Goal: Task Accomplishment & Management: Manage account settings

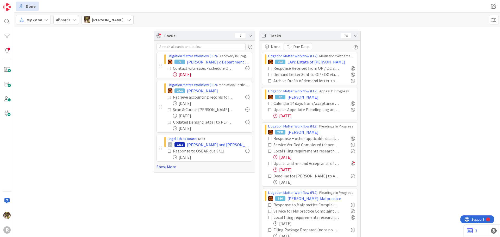
click at [171, 168] on link "Show More" at bounding box center [205, 167] width 96 height 6
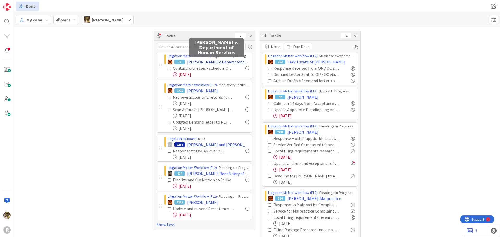
click at [205, 61] on span "[PERSON_NAME] v. Department of Human Services" at bounding box center [218, 62] width 63 height 6
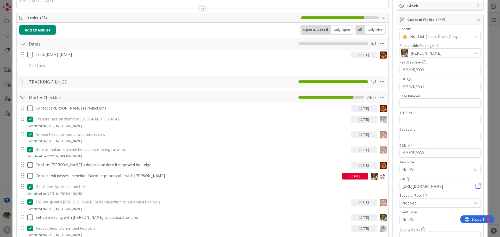
scroll to position [78, 0]
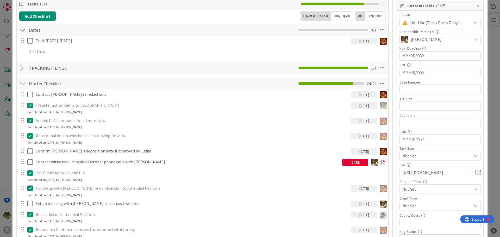
click at [358, 17] on div "All" at bounding box center [361, 15] width 10 height 9
click at [346, 18] on div "Only Open" at bounding box center [342, 15] width 22 height 9
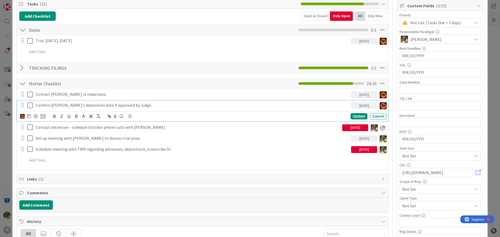
click at [67, 107] on p "Confirm Stephanie's deposition date if approved by Judge" at bounding box center [192, 105] width 313 height 6
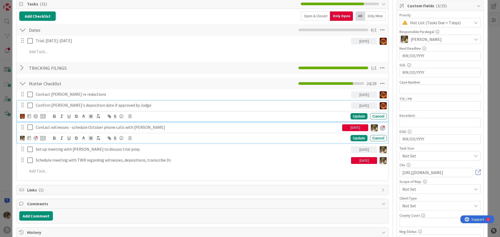
click at [74, 125] on p "Contact witnesses - schedule October phone calls with [PERSON_NAME]" at bounding box center [188, 128] width 305 height 6
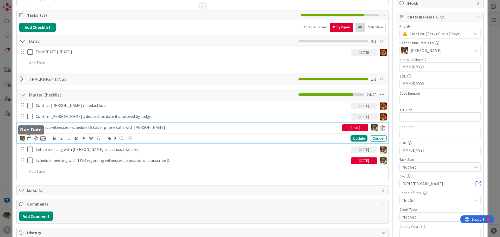
click at [30, 140] on icon at bounding box center [29, 138] width 4 height 4
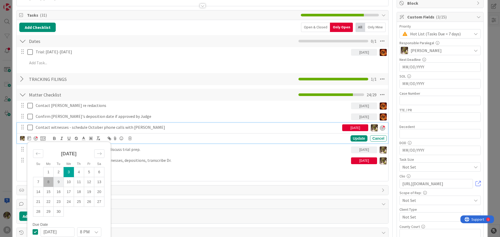
drag, startPoint x: 48, startPoint y: 182, endPoint x: 57, endPoint y: 181, distance: 9.0
click at [49, 182] on td "8" at bounding box center [49, 182] width 10 height 10
type input "[DATE]"
click at [356, 139] on div "Update" at bounding box center [359, 139] width 17 height 6
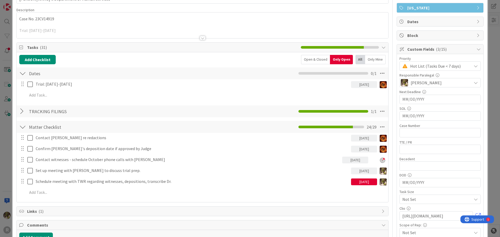
scroll to position [0, 0]
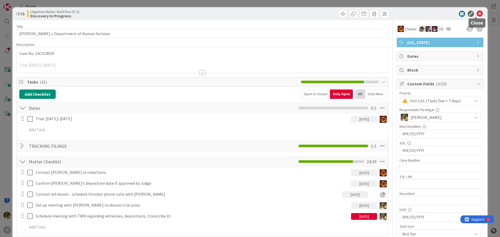
click at [477, 11] on icon at bounding box center [480, 14] width 6 height 6
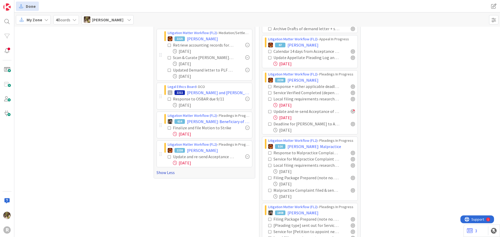
click at [165, 174] on link "Show Less" at bounding box center [205, 173] width 96 height 6
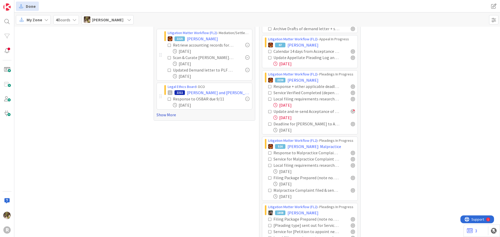
click at [169, 114] on link "Show More" at bounding box center [205, 115] width 96 height 6
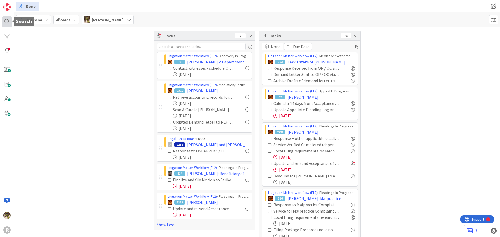
click at [5, 22] on div at bounding box center [7, 21] width 10 height 10
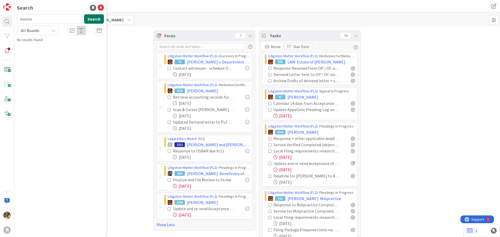
type input "monte"
click at [90, 21] on button "Search" at bounding box center [94, 18] width 20 height 9
click at [69, 43] on p "MONTE , Linda" at bounding box center [64, 45] width 80 height 5
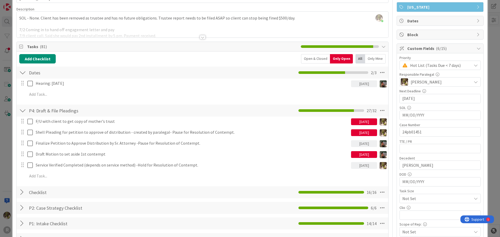
scroll to position [52, 0]
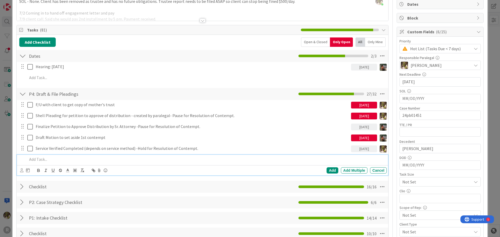
click at [85, 161] on p at bounding box center [205, 160] width 357 height 6
drag, startPoint x: 98, startPoint y: 159, endPoint x: 16, endPoint y: 157, distance: 82.9
copy p "Finalize, File, Serve Motion to Set Aside"
click at [20, 170] on icon at bounding box center [21, 171] width 3 height 4
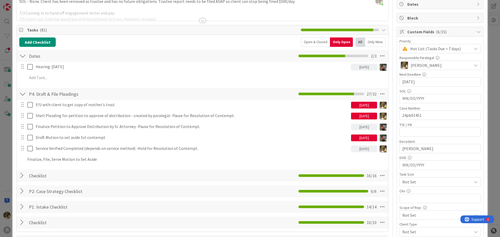
click at [0, 0] on span "[PERSON_NAME]" at bounding box center [0, 0] width 0 height 0
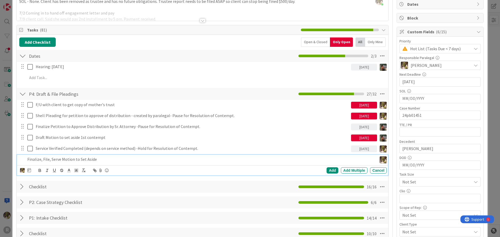
click at [54, 159] on p "Finalize, File, Serve Motion to Set Aside" at bounding box center [201, 160] width 348 height 6
click at [29, 170] on icon at bounding box center [29, 170] width 4 height 4
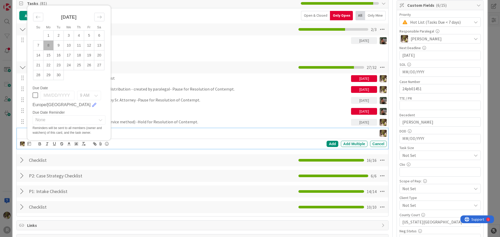
scroll to position [104, 0]
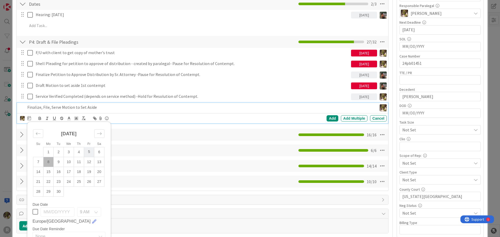
click at [88, 150] on td "5" at bounding box center [89, 152] width 10 height 10
drag, startPoint x: 327, startPoint y: 120, endPoint x: 316, endPoint y: 125, distance: 12.0
click at [327, 120] on div "Add" at bounding box center [333, 118] width 12 height 6
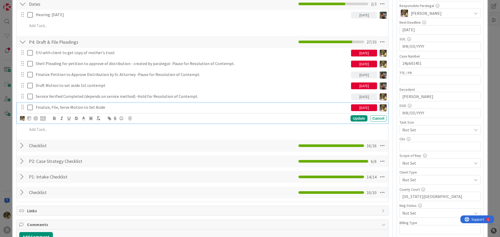
click at [72, 106] on p "Finalize, File, Serve Motion to Set Aside" at bounding box center [192, 107] width 313 height 6
click at [36, 119] on div at bounding box center [36, 118] width 4 height 4
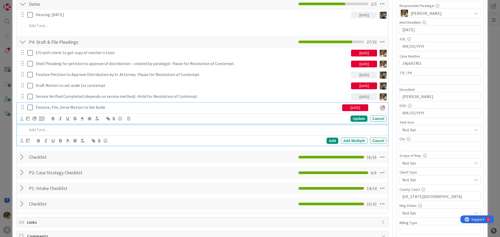
click at [43, 132] on p at bounding box center [205, 130] width 357 height 6
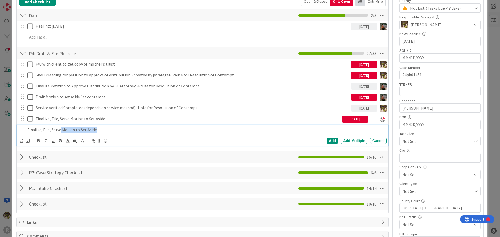
drag, startPoint x: 103, startPoint y: 129, endPoint x: 61, endPoint y: 132, distance: 42.8
click at [61, 132] on p "Finalize, File, Serve Motion to Set Aside" at bounding box center [205, 130] width 357 height 6
click at [20, 141] on icon at bounding box center [21, 141] width 3 height 4
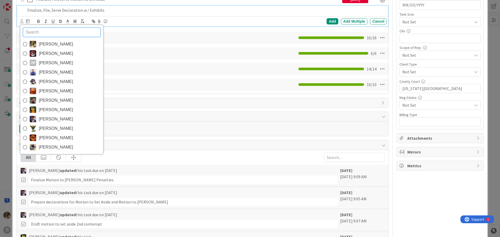
scroll to position [212, 0]
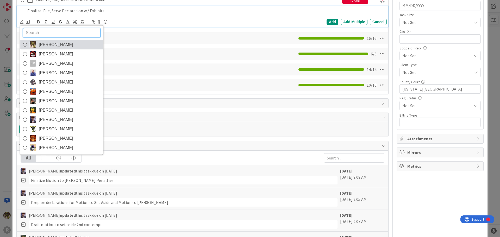
click at [47, 45] on span "[PERSON_NAME]" at bounding box center [56, 45] width 34 height 8
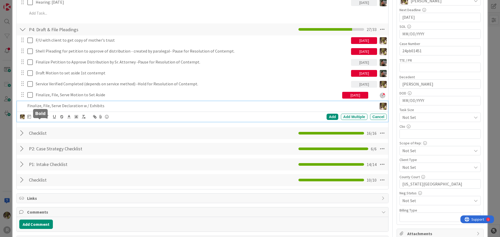
scroll to position [108, 0]
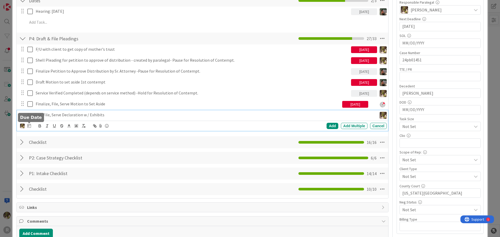
click at [30, 126] on icon at bounding box center [29, 126] width 4 height 4
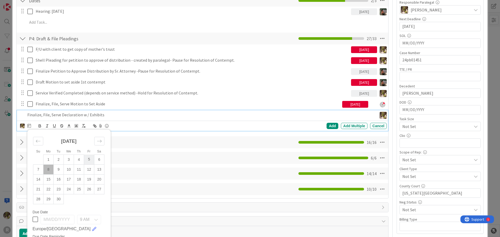
click at [90, 161] on td "5" at bounding box center [89, 160] width 10 height 10
click at [327, 127] on div "Add" at bounding box center [333, 126] width 12 height 6
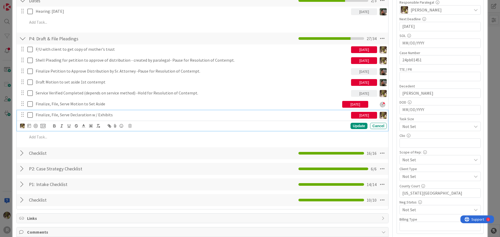
click at [46, 115] on p "Finalize, File, Serve Declaration w / Exhibits" at bounding box center [192, 115] width 313 height 6
click at [36, 125] on div at bounding box center [36, 126] width 4 height 4
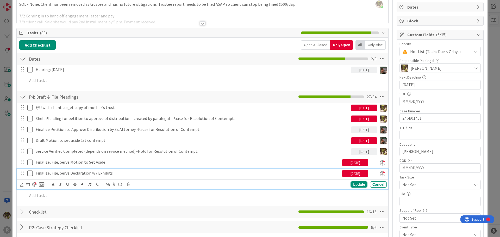
scroll to position [0, 0]
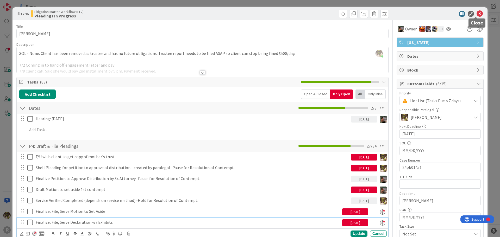
click at [477, 14] on icon at bounding box center [480, 14] width 6 height 6
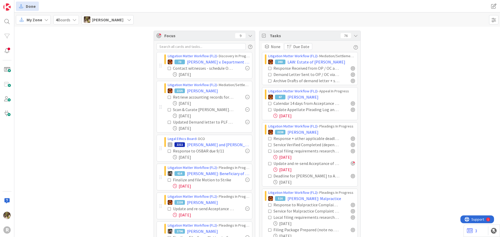
scroll to position [52, 0]
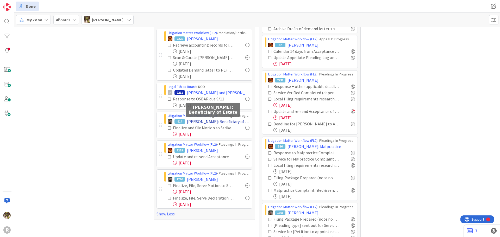
click at [214, 122] on span "LAUGHERY: Beneficiary of Estate" at bounding box center [218, 122] width 63 height 6
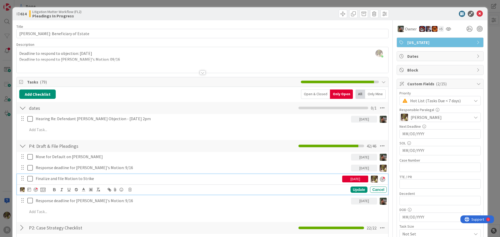
click at [56, 179] on p "Finalize and file Motion to Strike" at bounding box center [188, 179] width 305 height 6
click at [360, 191] on div "Update" at bounding box center [359, 190] width 17 height 6
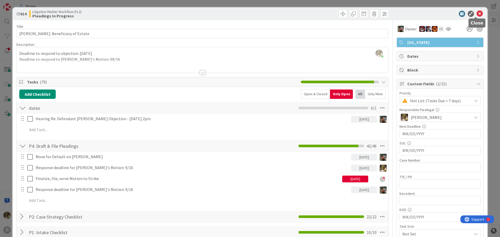
click at [477, 15] on icon at bounding box center [480, 14] width 6 height 6
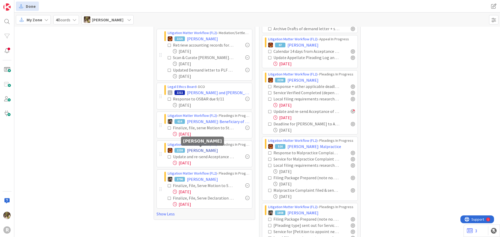
click at [208, 147] on span "[PERSON_NAME]" at bounding box center [202, 150] width 31 height 6
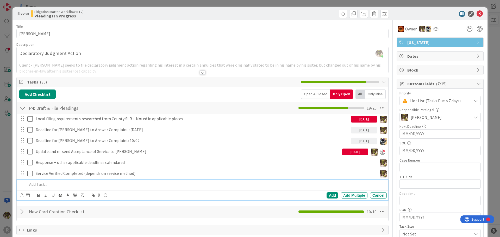
click at [47, 187] on p at bounding box center [205, 185] width 357 height 6
click at [21, 194] on icon at bounding box center [21, 196] width 3 height 4
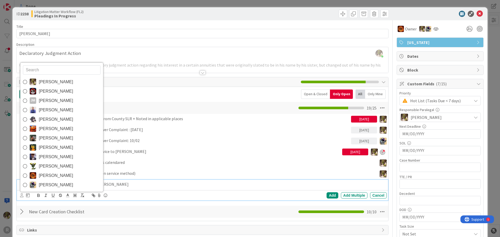
drag, startPoint x: 39, startPoint y: 82, endPoint x: 43, endPoint y: 97, distance: 15.7
click at [39, 82] on span "[PERSON_NAME]" at bounding box center [56, 82] width 34 height 8
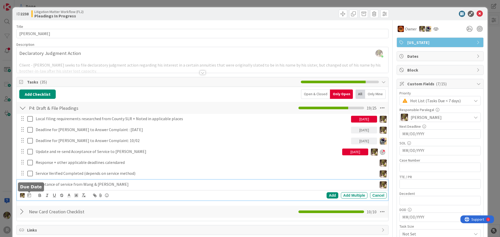
click at [31, 194] on icon at bounding box center [29, 195] width 4 height 4
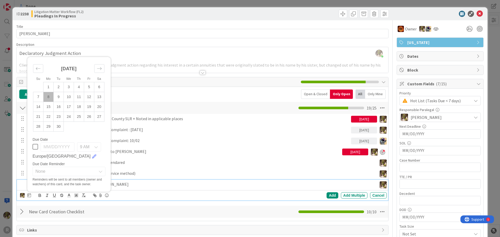
click at [47, 98] on td "8" at bounding box center [49, 97] width 10 height 10
click at [328, 194] on div "Add" at bounding box center [333, 196] width 12 height 6
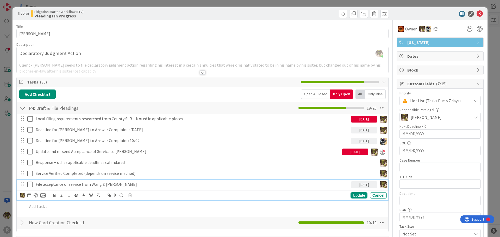
click at [55, 184] on p "File acceptance of service from Wang & [PERSON_NAME]" at bounding box center [192, 185] width 313 height 6
drag, startPoint x: 37, startPoint y: 196, endPoint x: 41, endPoint y: 196, distance: 4.2
click at [37, 196] on div at bounding box center [36, 196] width 4 height 4
click at [359, 197] on div "Update" at bounding box center [359, 196] width 17 height 6
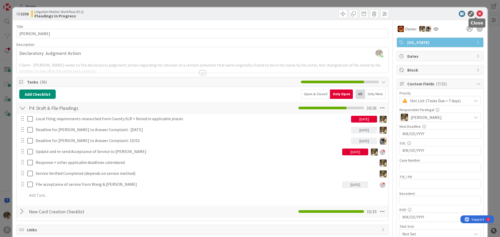
click at [477, 15] on icon at bounding box center [480, 14] width 6 height 6
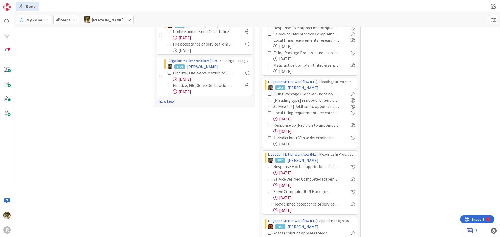
scroll to position [208, 0]
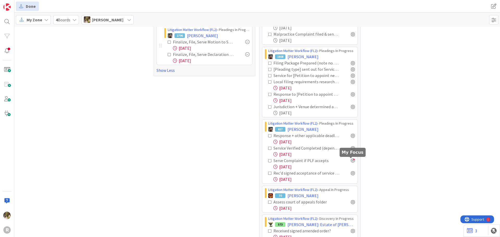
click at [351, 161] on div at bounding box center [353, 161] width 4 height 4
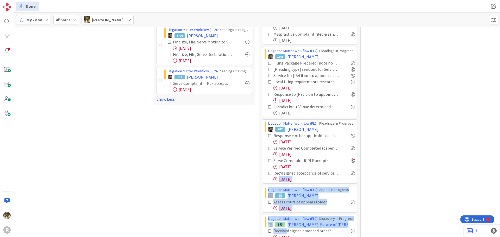
drag, startPoint x: 320, startPoint y: 199, endPoint x: 282, endPoint y: 236, distance: 52.3
click at [280, 237] on html "R Done Done My Zone 4 Boards Devine Gines Focus 11 Litigation Matter Workflow (…" at bounding box center [250, 118] width 500 height 237
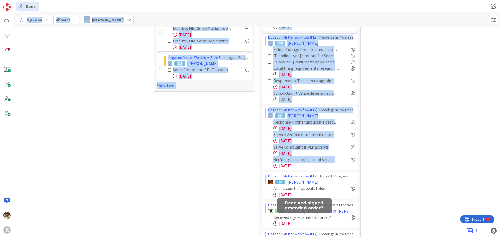
click at [429, 150] on div "Focus 11 Litigation Matter Workflow (FL2) › Discovery In Progress 73 Killen v. …" at bounding box center [257, 103] width 486 height 596
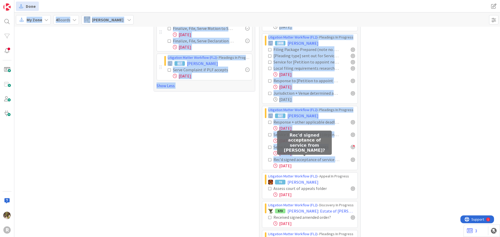
click at [321, 159] on div "Rec'd signed acceptance of service from Xin Xu?" at bounding box center [307, 160] width 66 height 6
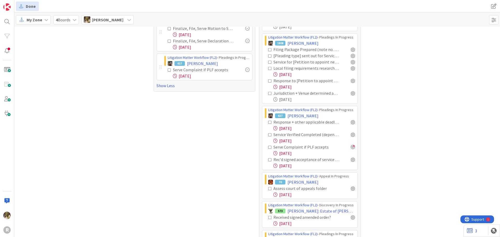
click at [372, 150] on div "Focus 11 Litigation Matter Workflow (FL2) › Discovery In Progress 73 Killen v. …" at bounding box center [257, 103] width 486 height 596
click at [352, 147] on div at bounding box center [353, 147] width 4 height 4
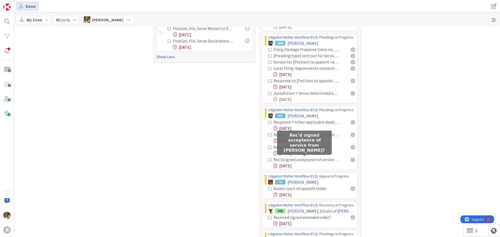
click at [280, 162] on div "Rec'd signed acceptance of service from Xin Xu?" at bounding box center [307, 160] width 66 height 6
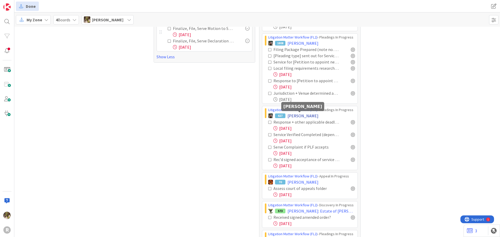
click at [299, 114] on span "[PERSON_NAME]" at bounding box center [303, 116] width 31 height 6
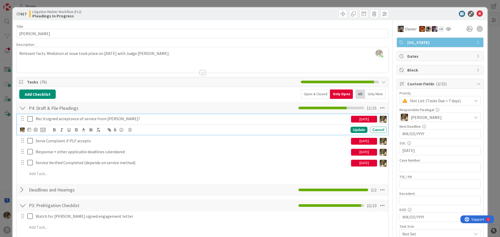
click at [70, 118] on p "Rec'd signed acceptance of service from Xin Xu?" at bounding box center [192, 119] width 313 height 6
click at [36, 120] on p "Rec'd signed acceptance of service from Xin Xu?" at bounding box center [192, 119] width 313 height 6
drag, startPoint x: 132, startPoint y: 120, endPoint x: 63, endPoint y: 120, distance: 69.0
click at [63, 120] on p "Follow-up with Rec'd signed acceptance of service from Xin Xu?" at bounding box center [192, 119] width 313 height 6
click at [91, 117] on p "Follow-up with Xin Xu?" at bounding box center [192, 119] width 313 height 6
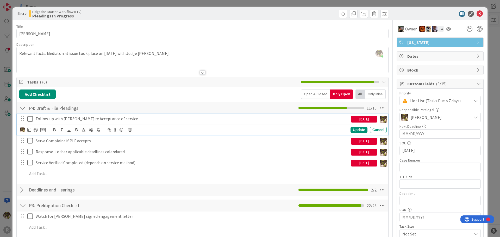
click at [29, 128] on icon at bounding box center [29, 130] width 4 height 4
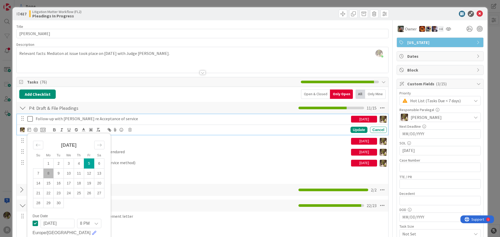
click at [47, 174] on td "8" at bounding box center [49, 174] width 10 height 10
type input "[DATE]"
click at [36, 130] on div at bounding box center [36, 130] width 4 height 4
click at [46, 175] on td "8" at bounding box center [47, 174] width 10 height 10
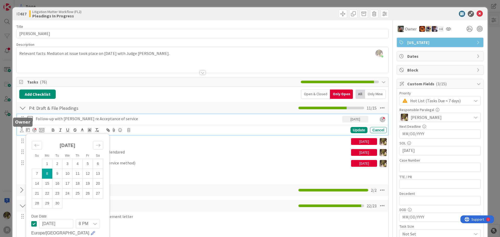
click at [22, 131] on icon at bounding box center [21, 130] width 3 height 4
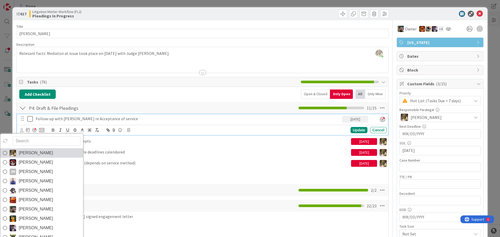
click at [21, 152] on span "[PERSON_NAME]" at bounding box center [36, 153] width 34 height 8
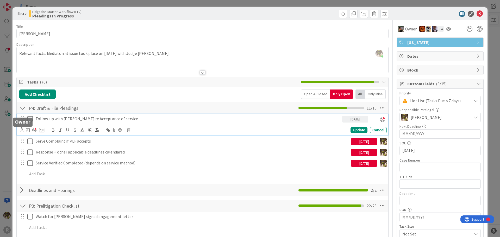
click at [22, 131] on icon at bounding box center [21, 130] width 3 height 4
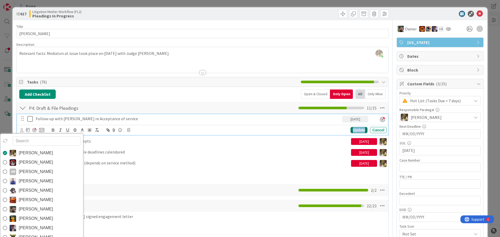
click at [351, 129] on div "Update" at bounding box center [359, 130] width 17 height 6
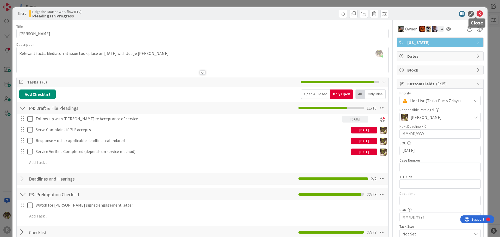
click at [477, 13] on icon at bounding box center [480, 14] width 6 height 6
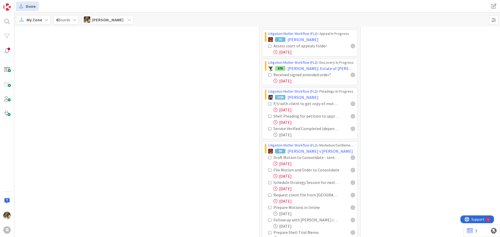
scroll to position [386, 0]
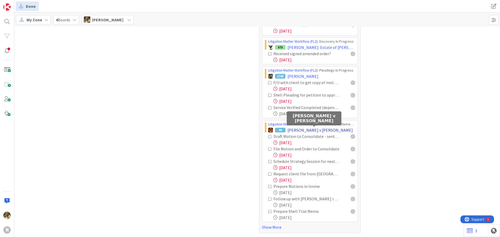
click at [305, 131] on span "David S. Rous v Jodi L. Blackburn" at bounding box center [320, 130] width 65 height 6
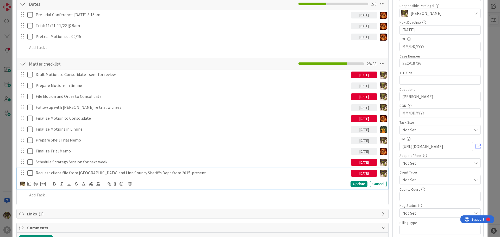
click at [60, 173] on p "Request client file from Marion and Linn County Sheriffs Dept from 2015-present" at bounding box center [192, 173] width 313 height 6
click at [29, 184] on icon at bounding box center [29, 184] width 4 height 4
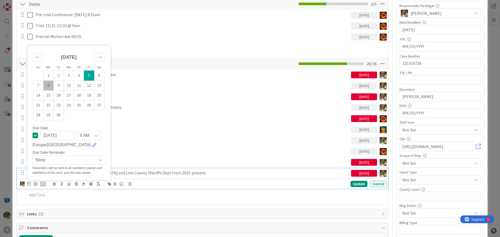
click at [50, 84] on td "8" at bounding box center [49, 86] width 10 height 10
type input "[DATE]"
click at [36, 185] on div at bounding box center [36, 184] width 4 height 4
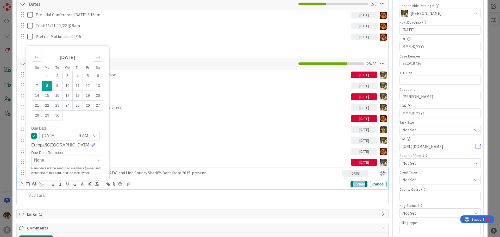
click at [354, 184] on div "Update" at bounding box center [359, 184] width 17 height 6
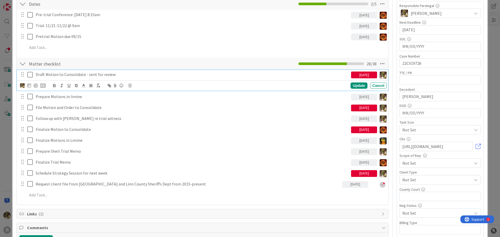
click at [84, 73] on p "Draft Motion to Consolidate - sent for review" at bounding box center [192, 75] width 313 height 6
click at [35, 73] on div "Draft Motion to Consolidate - sent for review" at bounding box center [193, 74] width 318 height 9
drag, startPoint x: 69, startPoint y: 74, endPoint x: 58, endPoint y: 73, distance: 10.2
click at [58, 73] on p "F/U with TWR Draft Motion to Consolidate - sent for review" at bounding box center [192, 75] width 313 height 6
click at [350, 82] on div "Update Cancel" at bounding box center [203, 85] width 367 height 7
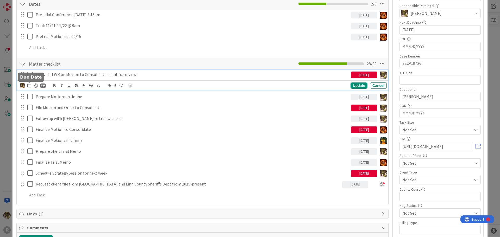
click at [27, 86] on div at bounding box center [33, 86] width 26 height 6
click at [28, 85] on icon at bounding box center [29, 85] width 4 height 4
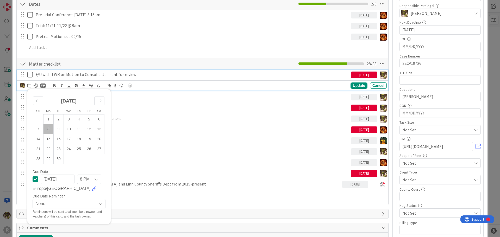
drag, startPoint x: 51, startPoint y: 132, endPoint x: 59, endPoint y: 129, distance: 8.8
click at [51, 131] on td "8" at bounding box center [49, 129] width 10 height 10
type input "[DATE]"
click at [360, 85] on div "Update" at bounding box center [359, 86] width 17 height 6
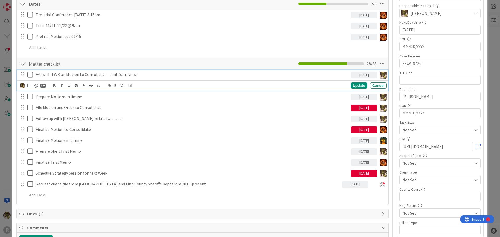
click at [70, 73] on p "F/U with TWR on Motion to Consolidate - sent for review" at bounding box center [192, 75] width 313 height 6
click at [35, 85] on div at bounding box center [36, 86] width 4 height 4
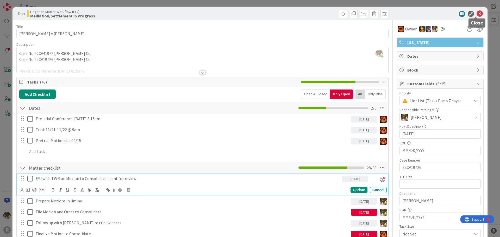
click at [477, 14] on icon at bounding box center [480, 14] width 6 height 6
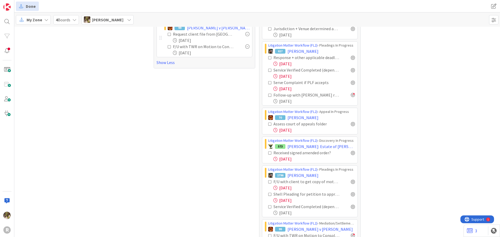
scroll to position [386, 0]
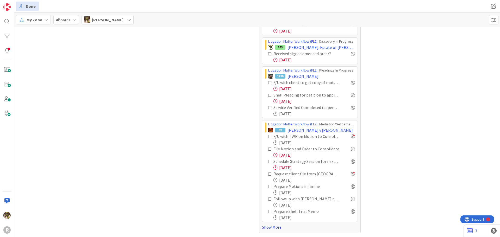
click at [274, 228] on link "Show More" at bounding box center [310, 227] width 96 height 6
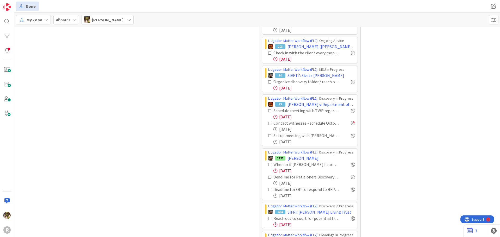
scroll to position [698, 0]
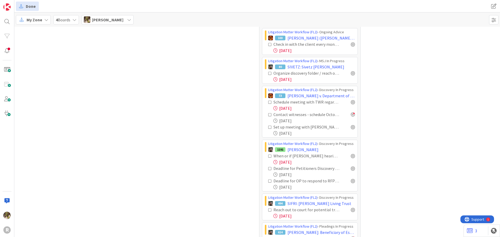
click at [268, 102] on icon at bounding box center [270, 103] width 4 height 4
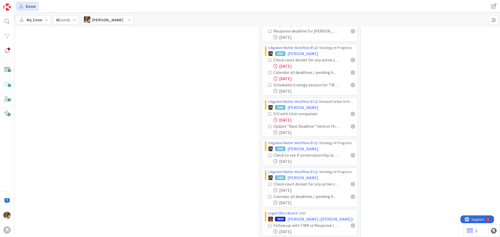
scroll to position [907, 0]
click at [352, 58] on div at bounding box center [353, 59] width 4 height 4
click at [351, 72] on div at bounding box center [353, 72] width 4 height 4
click at [351, 85] on div at bounding box center [353, 84] width 4 height 4
click at [304, 55] on span "[PERSON_NAME]" at bounding box center [303, 53] width 31 height 6
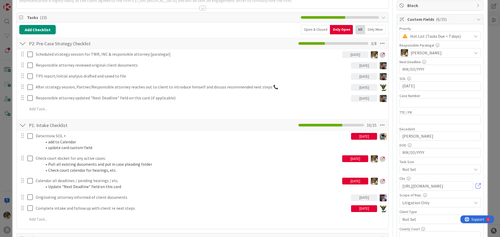
scroll to position [26, 0]
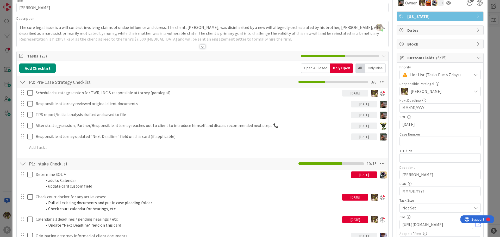
click at [341, 69] on div "Only Open" at bounding box center [341, 68] width 23 height 9
click at [369, 69] on div "Only Mine" at bounding box center [375, 68] width 21 height 9
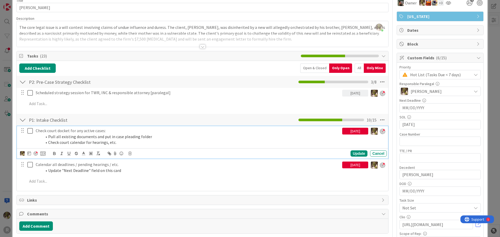
click at [79, 131] on p "Check court docket for any active cases:" at bounding box center [188, 131] width 305 height 6
click at [30, 154] on icon at bounding box center [29, 153] width 4 height 4
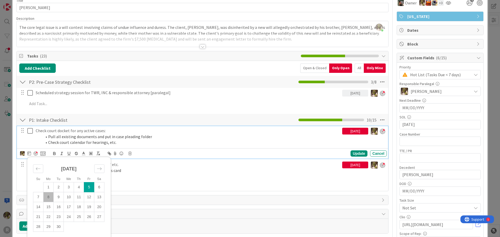
click at [51, 196] on td "8" at bounding box center [49, 198] width 10 height 10
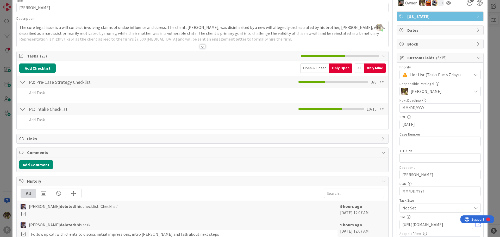
click at [73, 103] on div "P1: Intake Checklist Checklist Name 20 / 64 P1: Intake Checklist 10 / 15" at bounding box center [203, 109] width 372 height 12
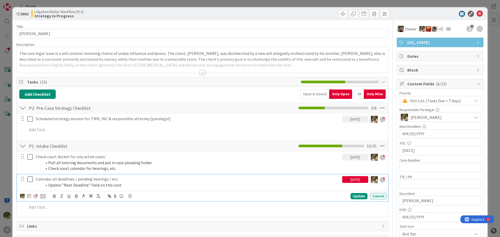
click at [54, 180] on p "Calendar all deadlines / pending hearings / etc." at bounding box center [188, 179] width 305 height 6
click at [29, 195] on icon at bounding box center [29, 196] width 4 height 4
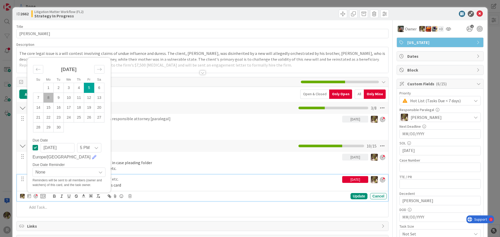
click at [52, 99] on td "8" at bounding box center [49, 98] width 10 height 10
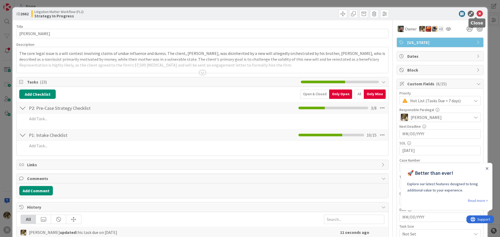
click at [477, 14] on icon at bounding box center [480, 14] width 6 height 6
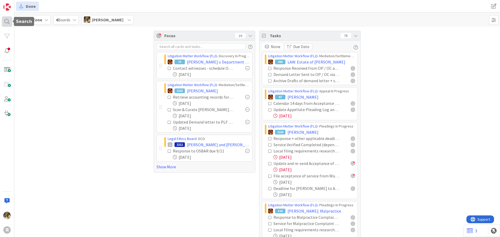
click at [5, 22] on div at bounding box center [7, 21] width 10 height 10
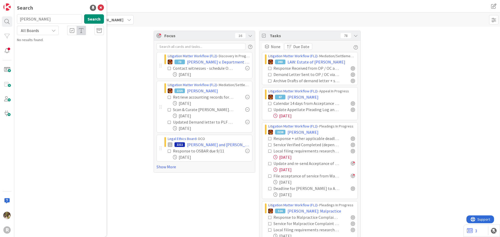
type input "ohlmann"
click at [64, 42] on div "Legal Ethics Board › DCO" at bounding box center [64, 41] width 80 height 5
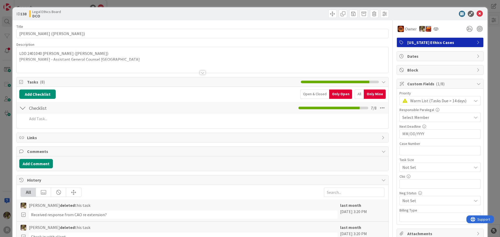
click at [477, 14] on icon at bounding box center [480, 14] width 6 height 6
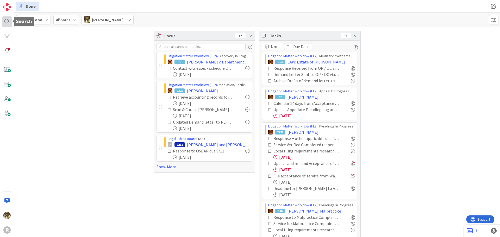
click at [11, 19] on div at bounding box center [7, 21] width 10 height 10
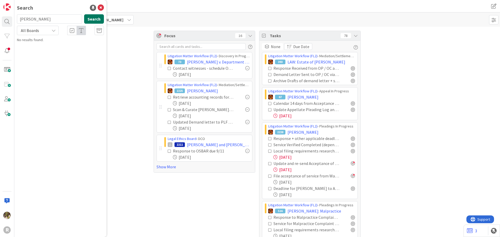
click at [91, 16] on button "Search" at bounding box center [94, 18] width 20 height 9
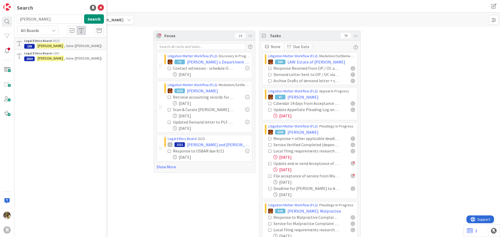
click at [41, 61] on p "OHLMANN , Aime (Kaleena Holzinger-Fancher)" at bounding box center [64, 58] width 80 height 5
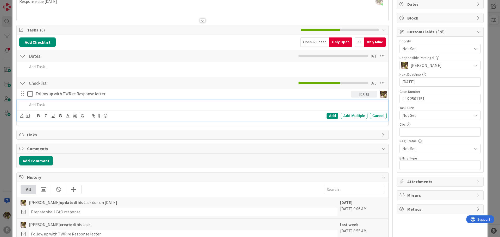
click at [47, 104] on p at bounding box center [205, 105] width 357 height 6
click at [21, 116] on icon at bounding box center [21, 116] width 3 height 4
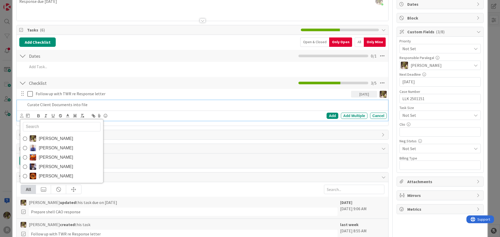
click at [37, 141] on link "[PERSON_NAME]" at bounding box center [61, 138] width 83 height 9
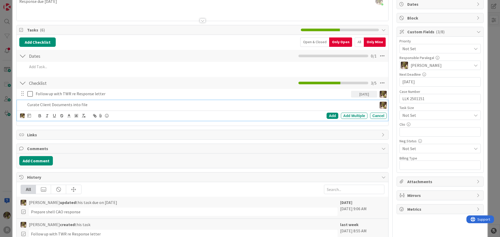
click at [29, 117] on icon at bounding box center [29, 116] width 4 height 4
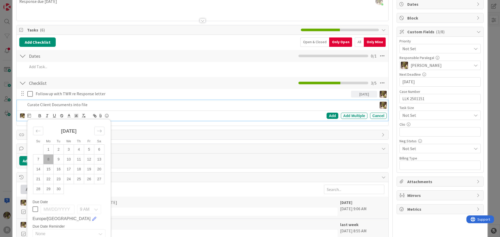
click at [48, 160] on td "8" at bounding box center [49, 159] width 10 height 10
click at [329, 115] on div "Add" at bounding box center [333, 116] width 12 height 6
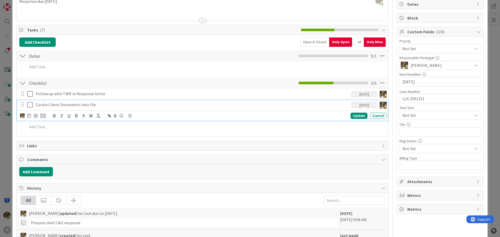
click at [78, 107] on p "Curate Client Documents into file" at bounding box center [192, 105] width 313 height 6
click at [35, 116] on div at bounding box center [36, 116] width 4 height 4
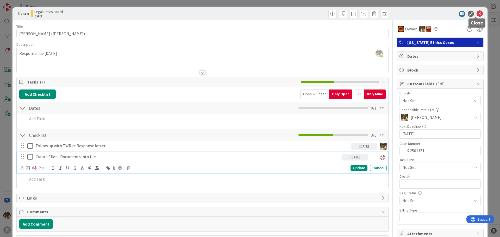
click at [477, 14] on icon at bounding box center [480, 14] width 6 height 6
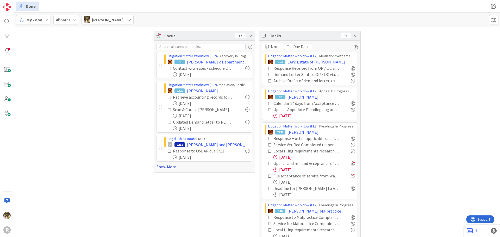
click at [170, 166] on link "Show More" at bounding box center [205, 167] width 96 height 6
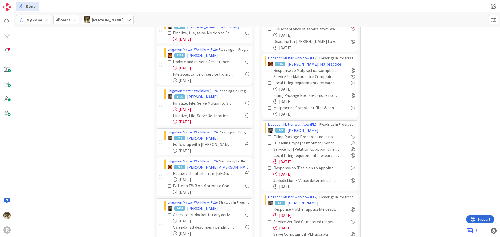
scroll to position [156, 0]
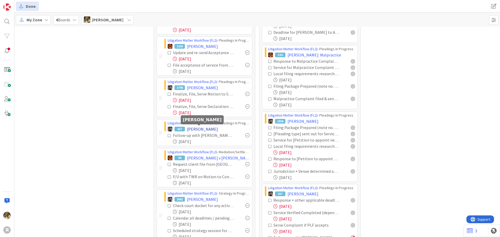
click at [205, 128] on span "[PERSON_NAME]" at bounding box center [202, 129] width 31 height 6
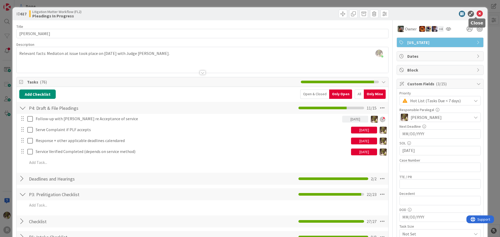
click at [478, 15] on icon at bounding box center [480, 14] width 6 height 6
